Goal: Information Seeking & Learning: Learn about a topic

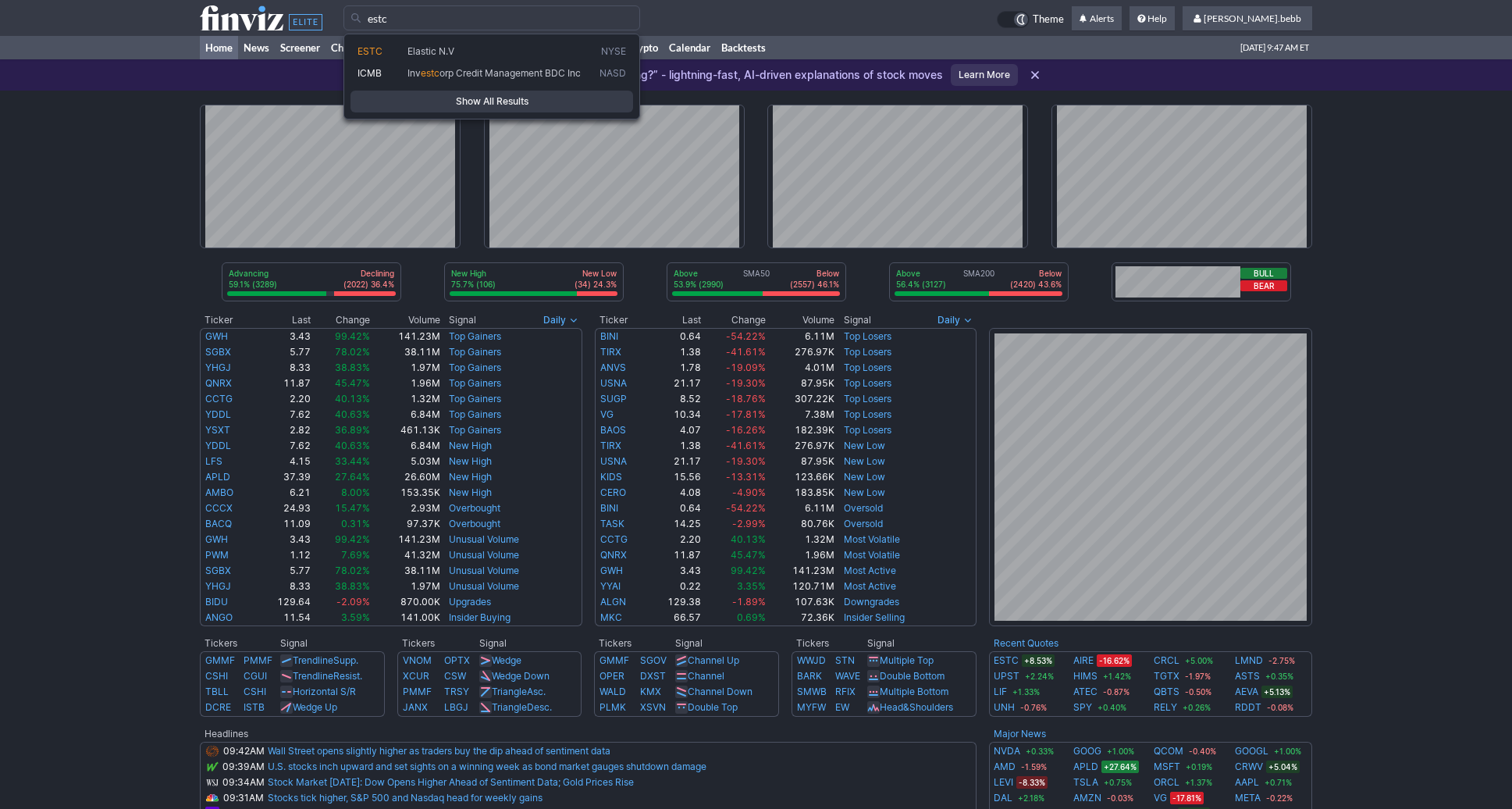
type input "estc"
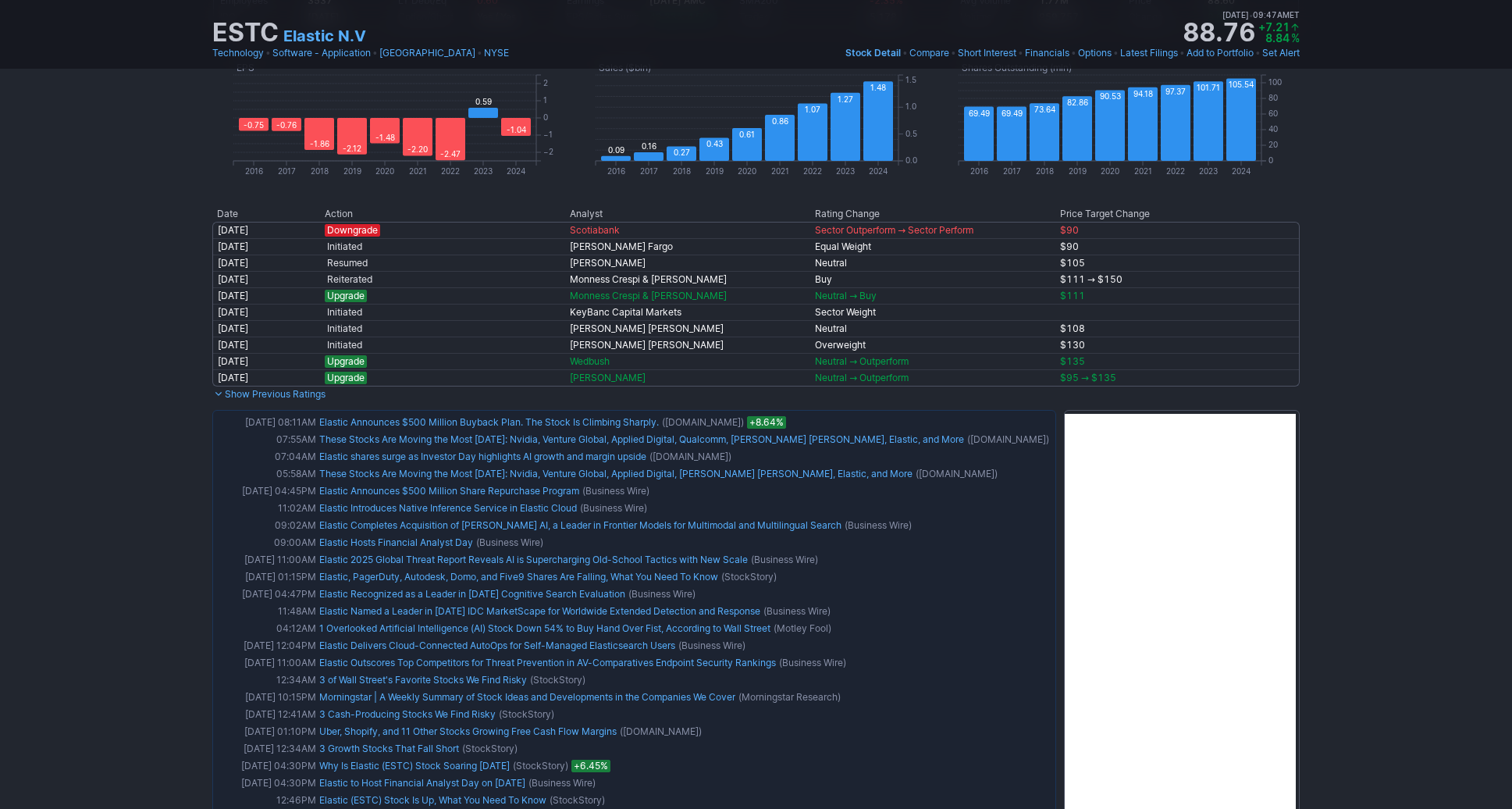
scroll to position [1085, 0]
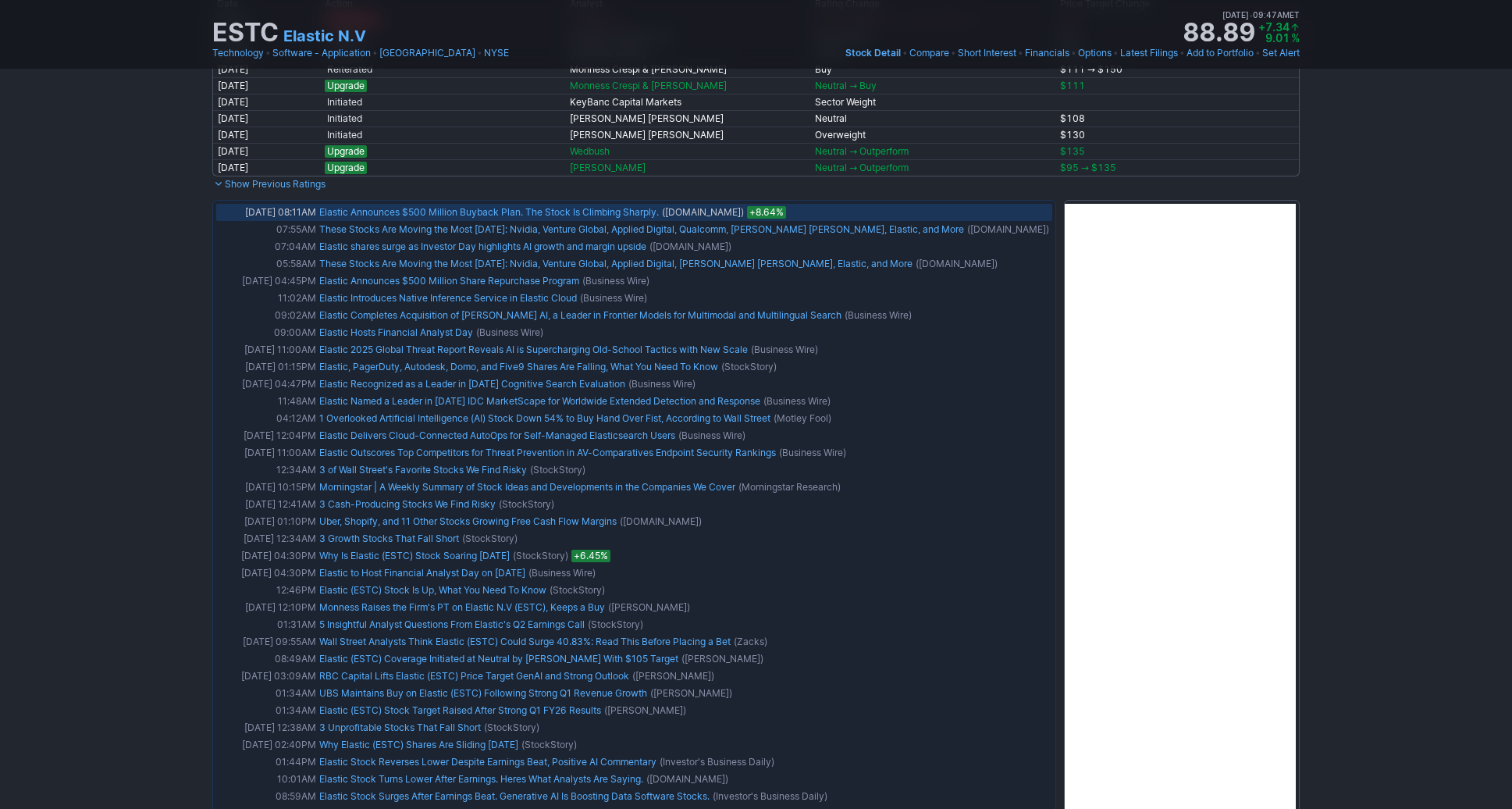
click at [567, 210] on link "Elastic Announces $500 Million Buyback Plan. The Stock Is Climbing Sharply." at bounding box center [489, 212] width 340 height 12
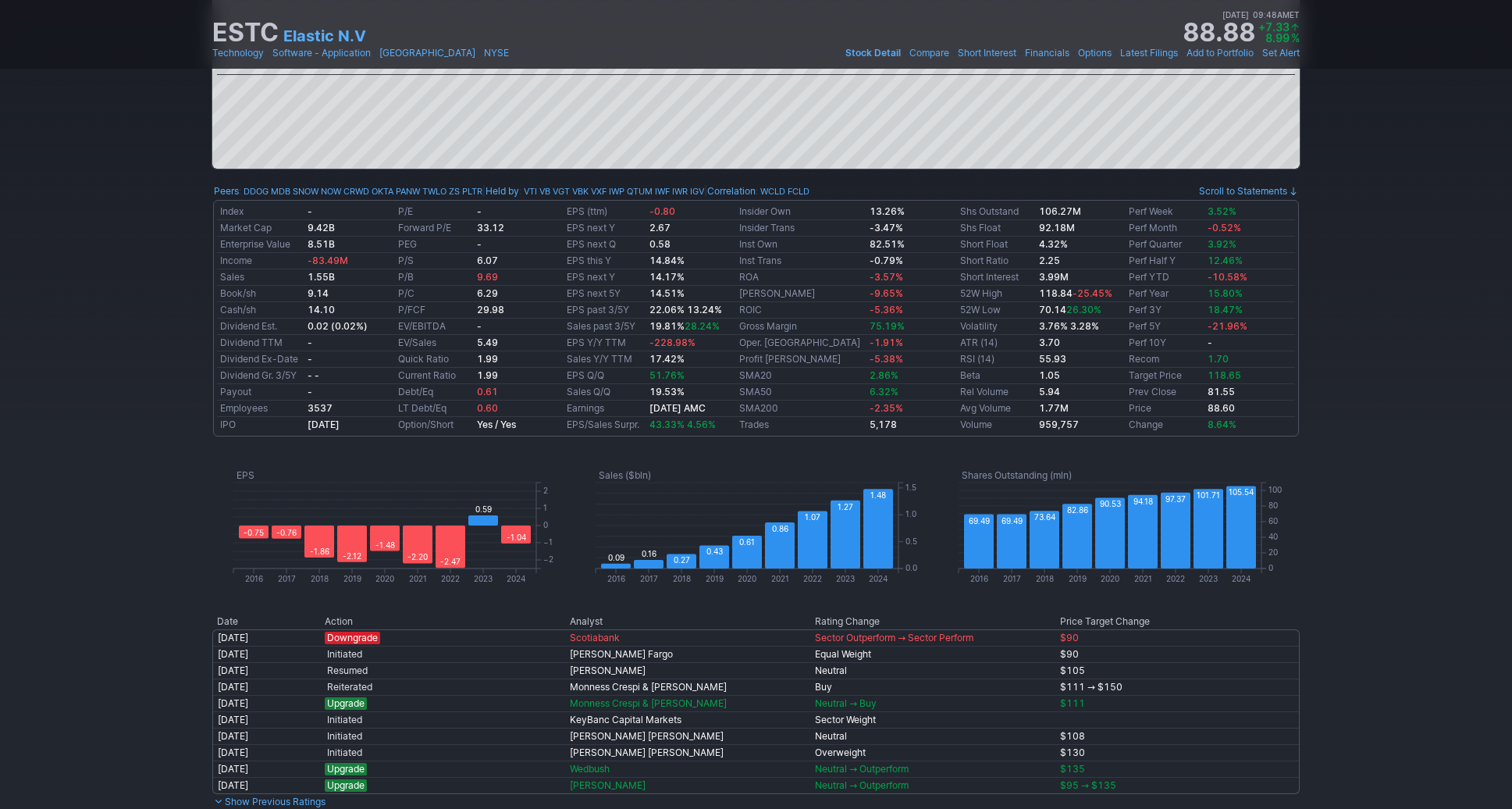
scroll to position [0, 0]
